Goal: Information Seeking & Learning: Learn about a topic

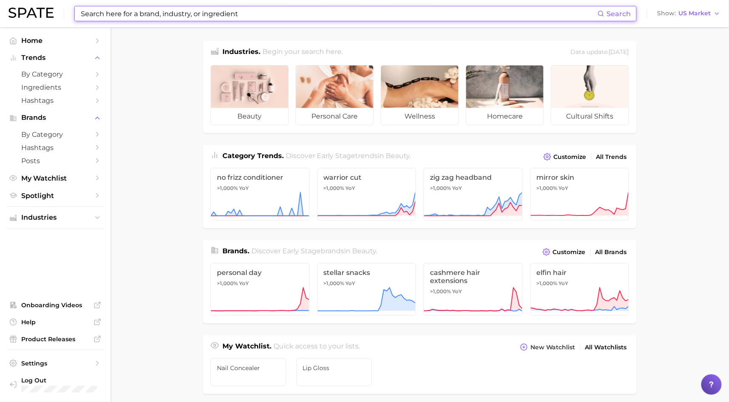
click at [128, 17] on input at bounding box center [338, 13] width 517 height 14
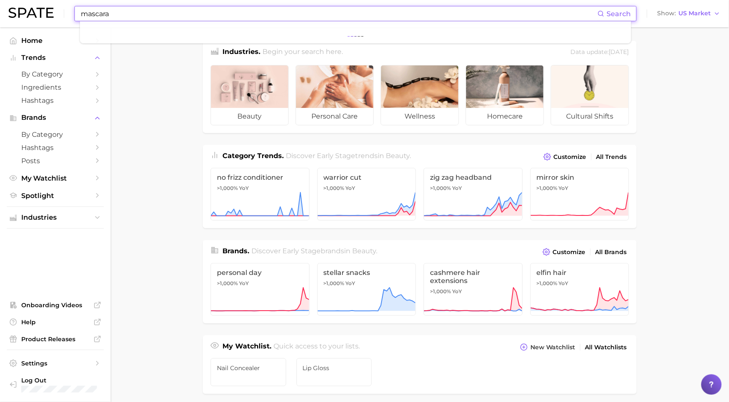
type input "mascara"
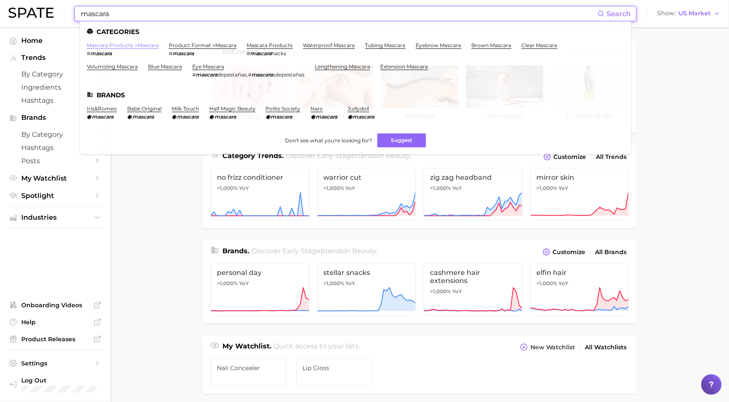
click at [123, 43] on link "mascara products > mascara" at bounding box center [123, 45] width 72 height 6
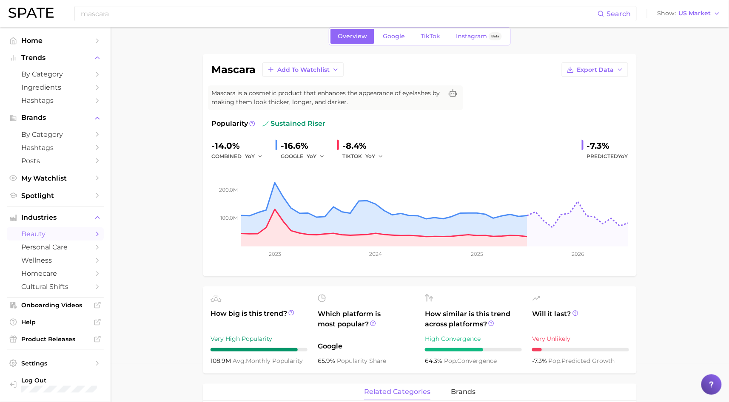
scroll to position [34, 0]
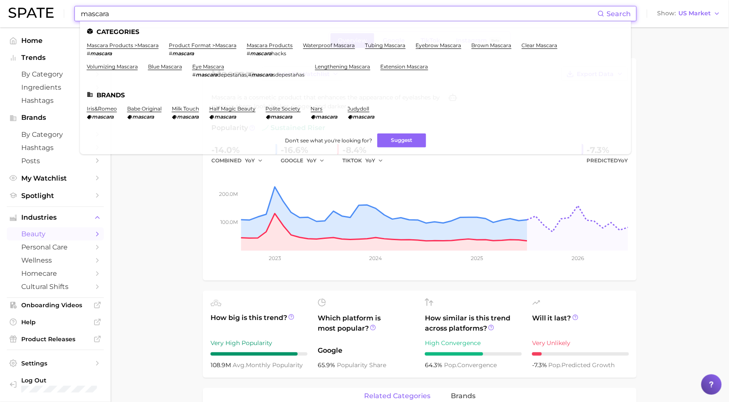
click at [310, 20] on input "mascara" at bounding box center [338, 13] width 517 height 14
click at [78, 14] on div "mascara Search Categories mascara products > mascara # mascara product format >…" at bounding box center [355, 13] width 562 height 15
click at [79, 14] on div "mascara Search Categories mascara products > mascara # mascara product format >…" at bounding box center [355, 13] width 562 height 15
click at [113, 16] on input "mascara" at bounding box center [338, 13] width 517 height 14
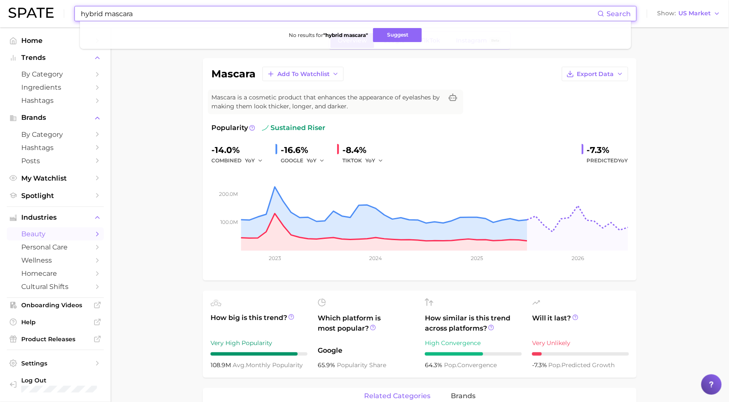
drag, startPoint x: 100, startPoint y: 14, endPoint x: 48, endPoint y: 12, distance: 52.3
click at [48, 12] on div "hybrid mascara Search No results for " hybrid mascara " Suggest Show US Market" at bounding box center [365, 13] width 712 height 27
type input "multi use mascara"
